Goal: Find contact information: Find contact information

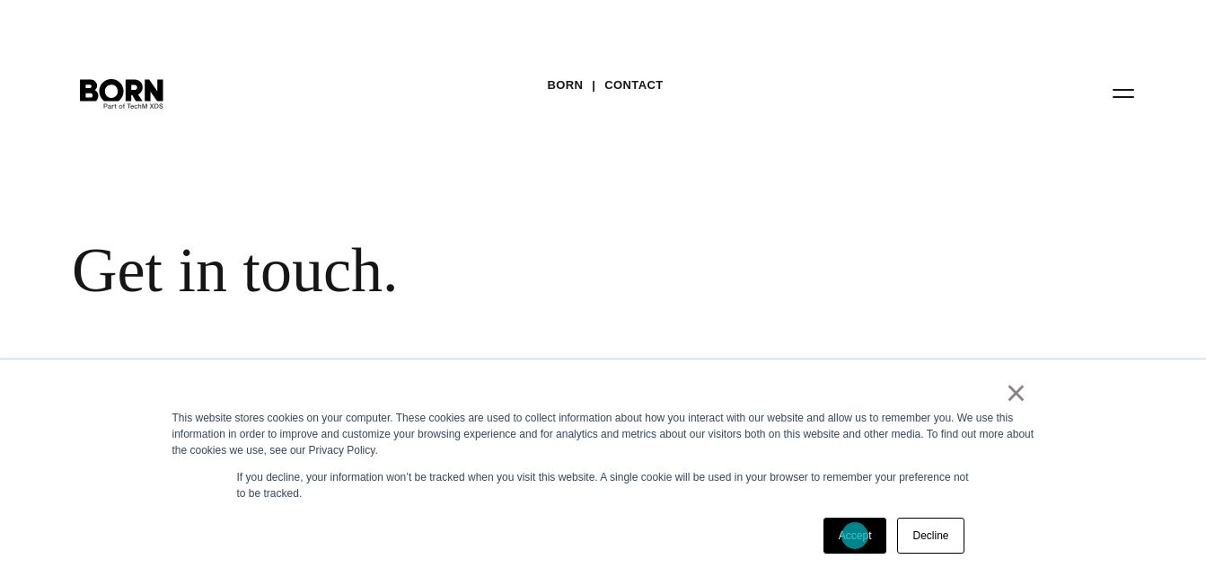
click at [855, 535] on link "Accept" at bounding box center [856, 535] width 64 height 36
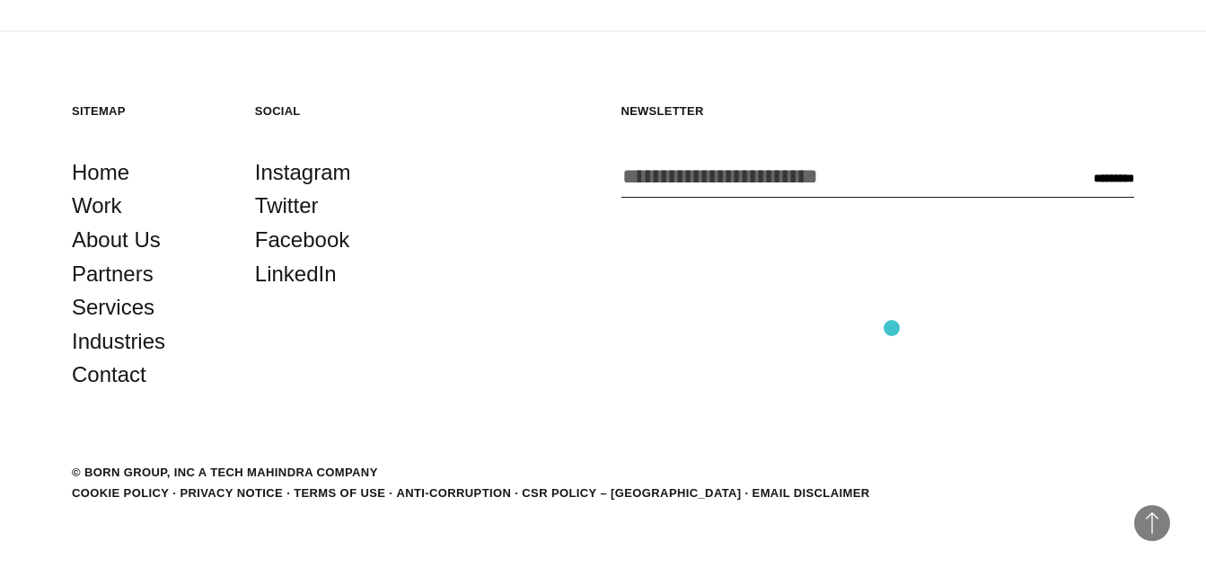
scroll to position [3847, 0]
click at [127, 392] on link "Contact" at bounding box center [109, 375] width 75 height 34
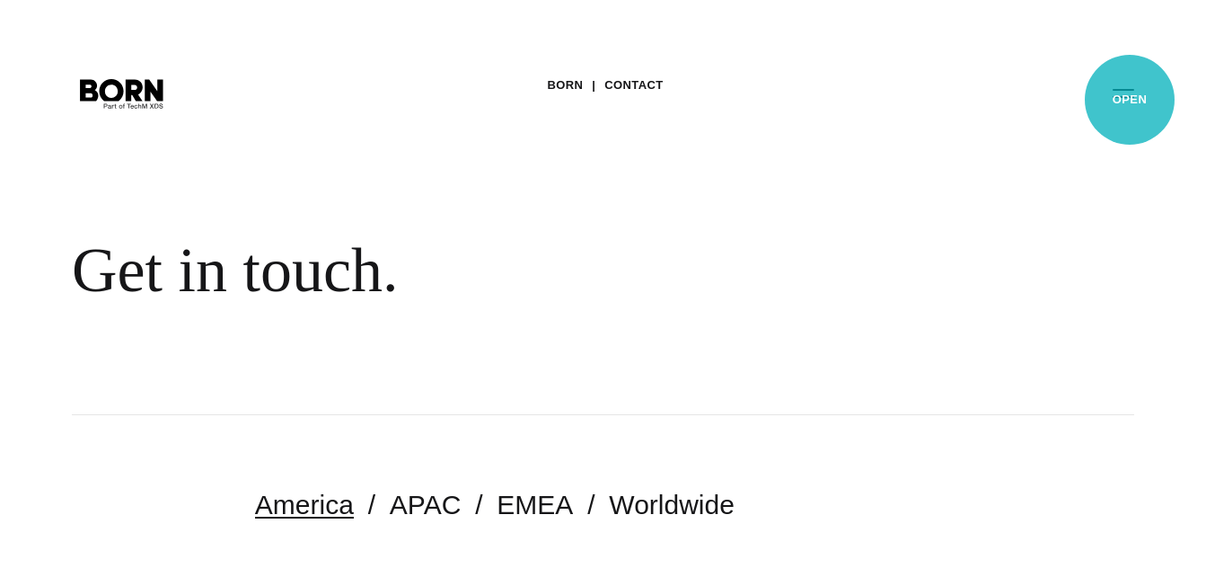
click at [1130, 100] on button "Primary Menu" at bounding box center [1123, 93] width 43 height 38
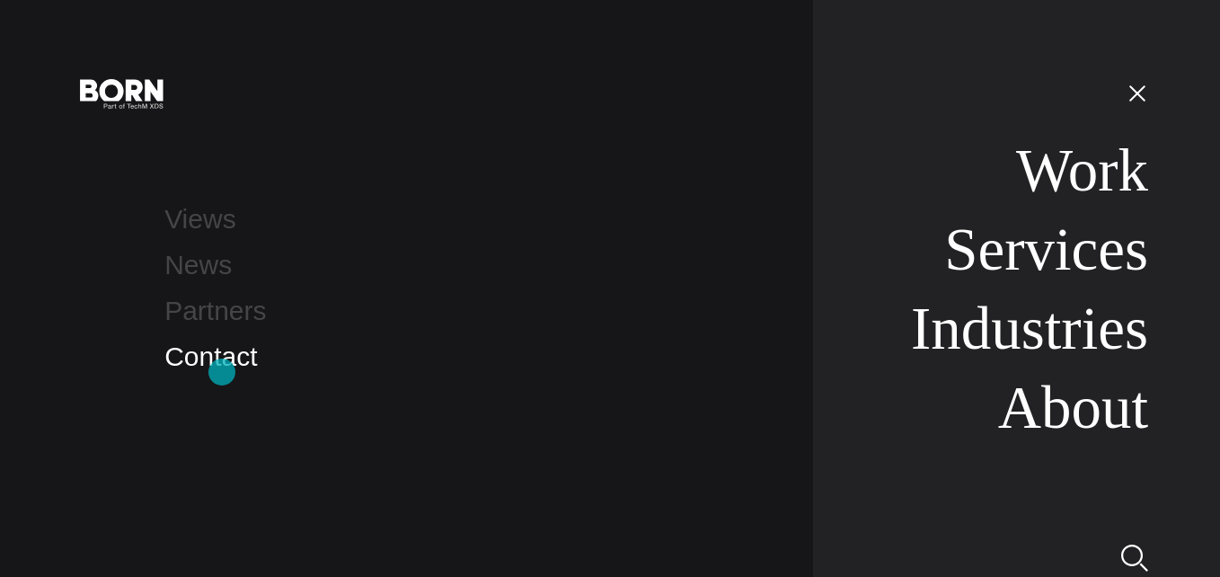
click at [222, 371] on link "Contact" at bounding box center [210, 356] width 93 height 30
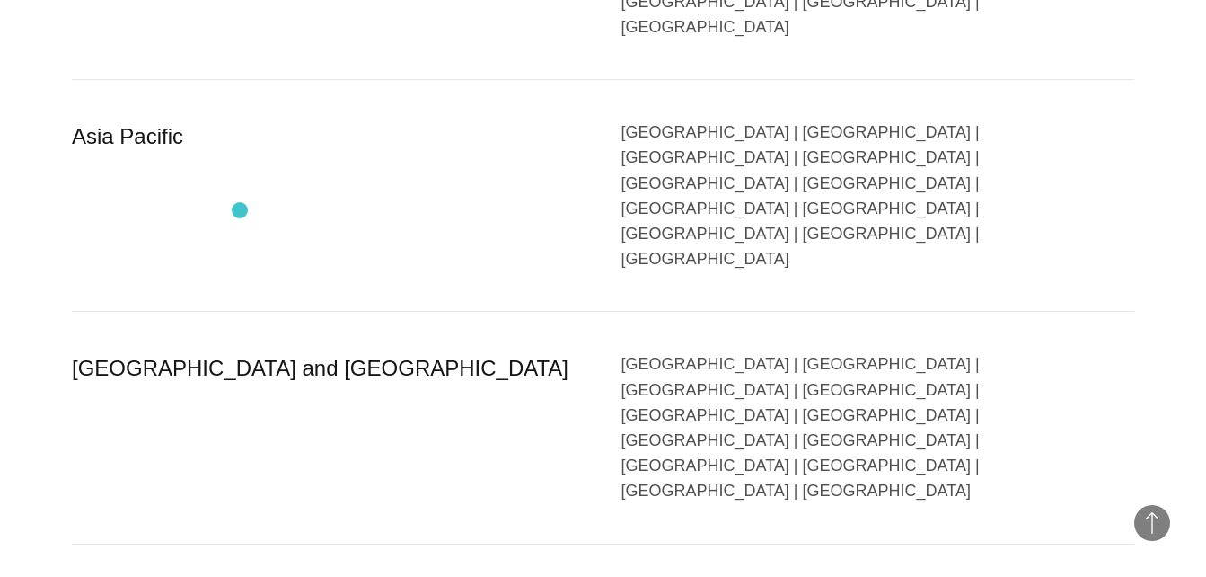
scroll to position [3863, 0]
